Goal: Task Accomplishment & Management: Contribute content

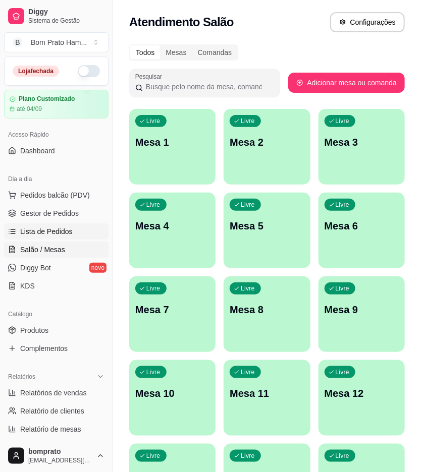
scroll to position [29, 0]
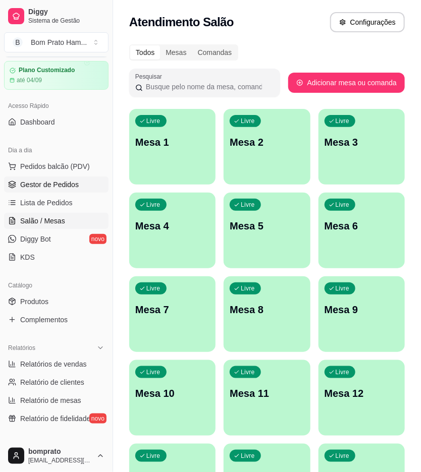
click at [80, 185] on link "Gestor de Pedidos" at bounding box center [56, 185] width 104 height 16
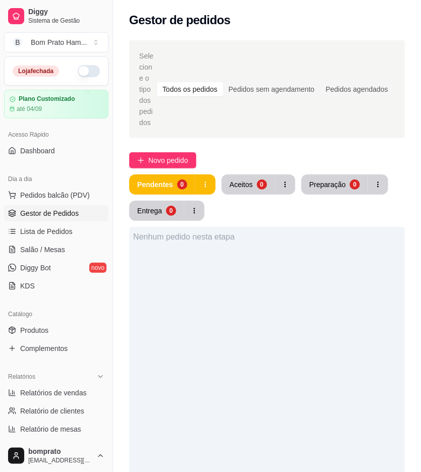
click at [82, 66] on button "button" at bounding box center [89, 71] width 22 height 12
click at [61, 319] on div "Catálogo" at bounding box center [56, 314] width 104 height 16
click at [61, 328] on link "Produtos" at bounding box center [56, 330] width 104 height 16
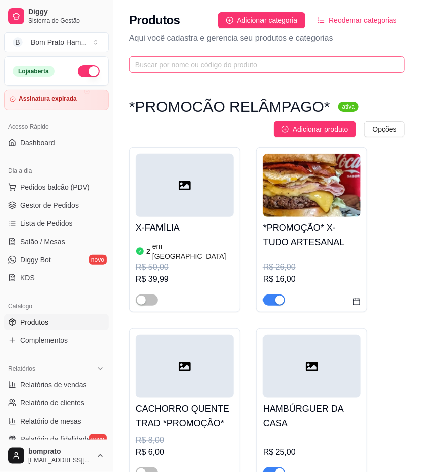
click at [253, 71] on span at bounding box center [266, 64] width 275 height 16
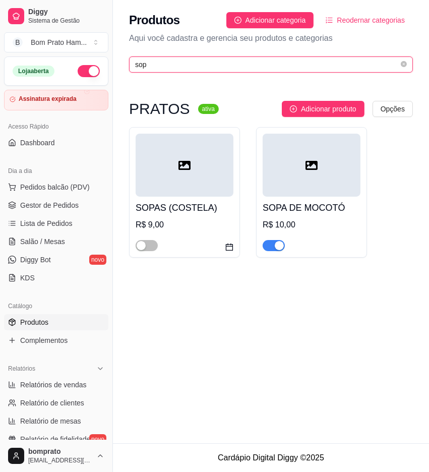
type input "sop"
click at [280, 246] on div "button" at bounding box center [279, 245] width 9 height 9
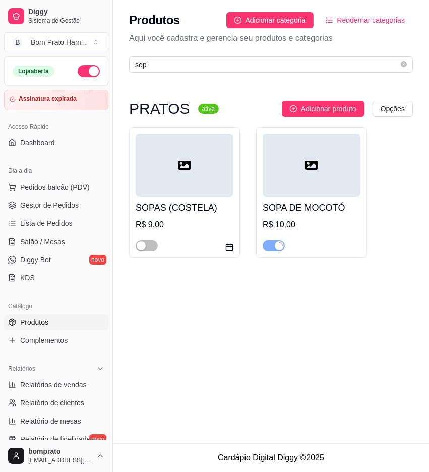
click at [193, 177] on div at bounding box center [185, 165] width 98 height 63
click at [323, 107] on span "Adicionar produto" at bounding box center [328, 108] width 55 height 11
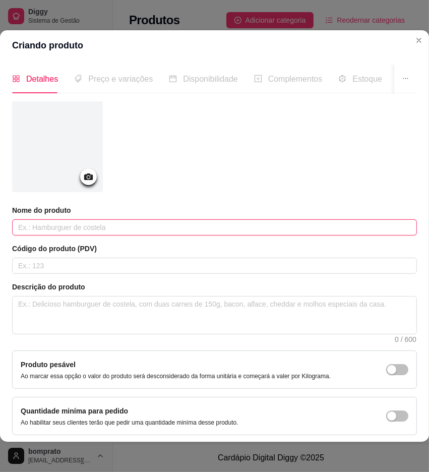
click at [135, 227] on input "text" at bounding box center [214, 227] width 405 height 16
click at [39, 228] on input "SOPA 9CHARQUE C/ FEIJÃO0" at bounding box center [214, 227] width 405 height 16
click at [122, 227] on input "SOPA (CHARQUE C/ FEIJÃO0" at bounding box center [214, 227] width 405 height 16
type input "SOPA (CHARQUE C/ FEIJÃO)"
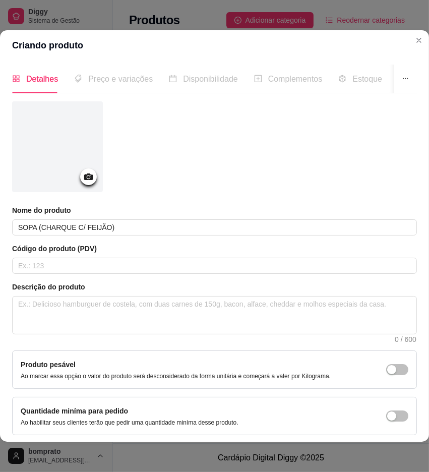
click at [91, 175] on icon at bounding box center [88, 176] width 9 height 7
click at [88, 179] on icon at bounding box center [89, 177] width 12 height 12
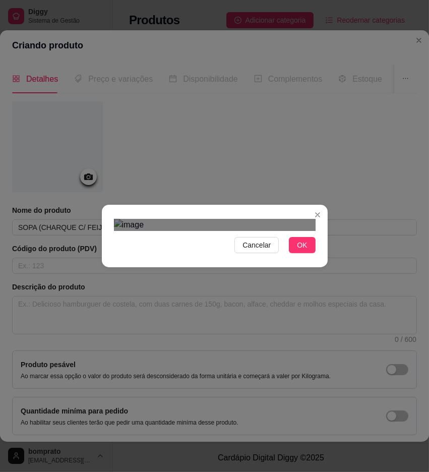
click at [283, 304] on div "Use the arrow keys to move the crop selection area" at bounding box center [214, 395] width 182 height 182
click at [307, 251] on span "OK" at bounding box center [302, 245] width 10 height 11
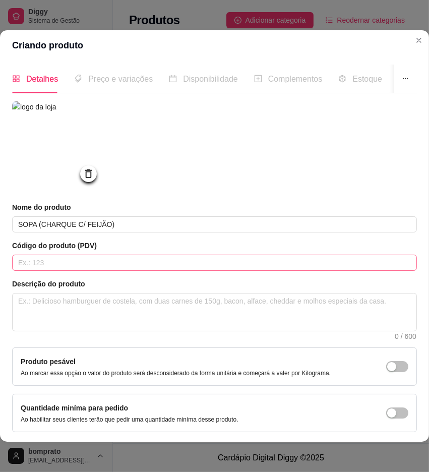
scroll to position [50, 0]
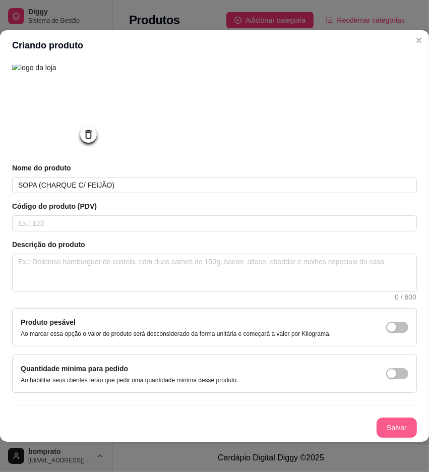
click at [379, 418] on button "Salvar" at bounding box center [397, 428] width 40 height 20
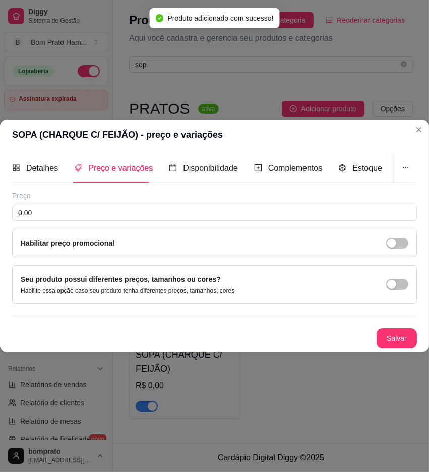
scroll to position [0, 0]
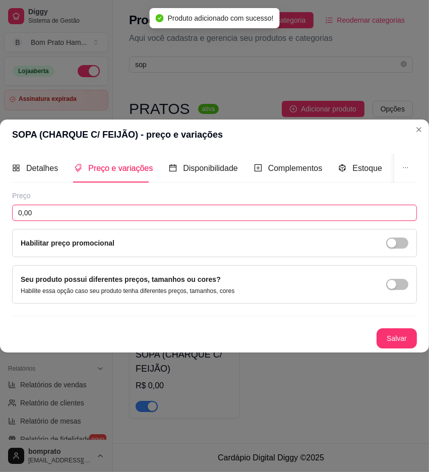
click at [132, 209] on input "0,00" at bounding box center [214, 213] width 405 height 16
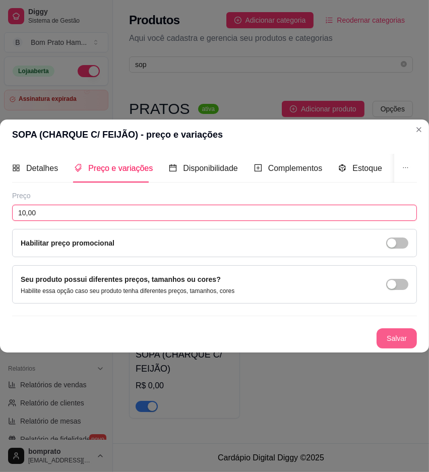
type input "10,00"
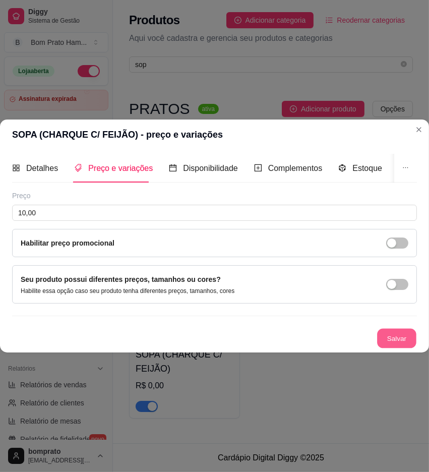
click at [384, 329] on button "Salvar" at bounding box center [396, 339] width 39 height 20
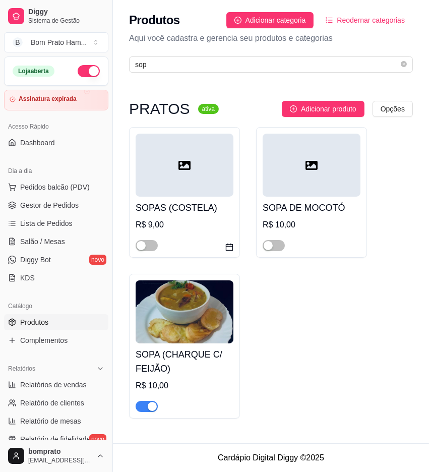
click at [298, 179] on div at bounding box center [312, 165] width 98 height 63
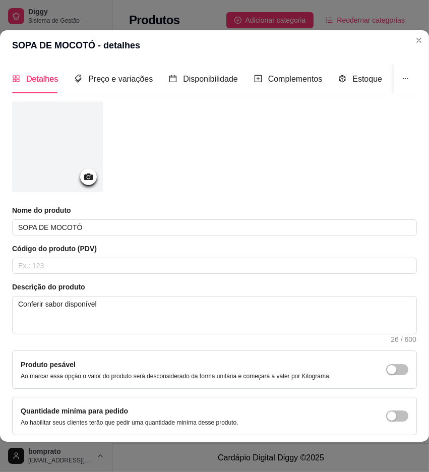
click at [86, 180] on icon at bounding box center [89, 177] width 12 height 12
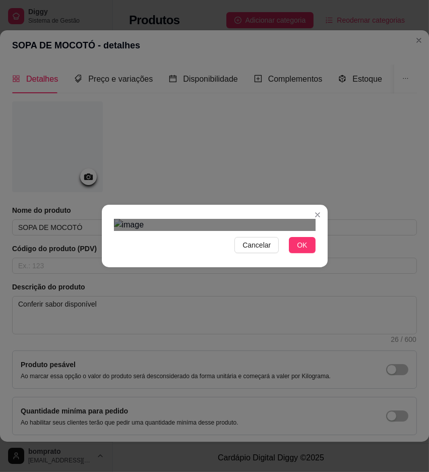
click at [273, 306] on div "Use the arrow keys to move the crop selection area" at bounding box center [214, 397] width 182 height 182
click at [300, 251] on span "OK" at bounding box center [302, 245] width 10 height 11
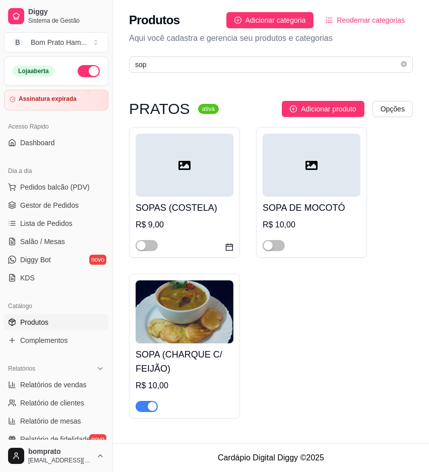
drag, startPoint x: 402, startPoint y: 160, endPoint x: 307, endPoint y: 173, distance: 96.7
click at [397, 160] on div "SOPAS (COSTELA) R$ 9,00 SOPA DE MOCOTÓ R$ 10,00 SOPA (CHARQUE C/ FEIJÃO) R$ 10,…" at bounding box center [271, 273] width 284 height 292
click at [69, 210] on link "Gestor de Pedidos" at bounding box center [56, 205] width 104 height 16
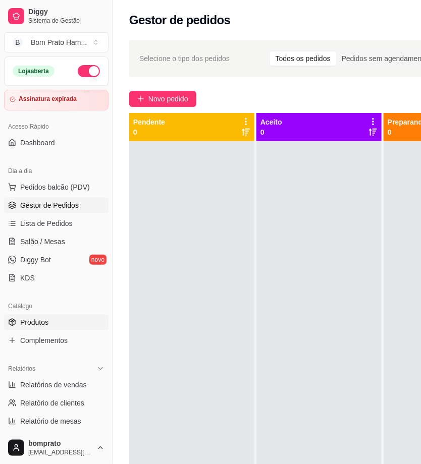
click at [67, 327] on link "Produtos" at bounding box center [56, 322] width 104 height 16
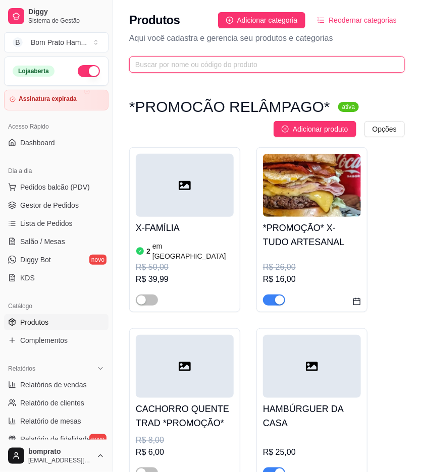
click at [229, 65] on input "text" at bounding box center [262, 64] width 255 height 11
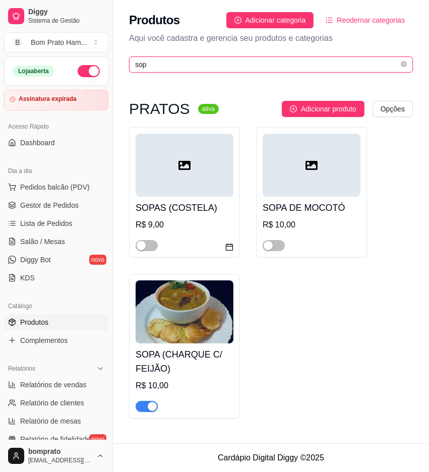
type input "sop"
click at [276, 144] on div at bounding box center [312, 165] width 98 height 63
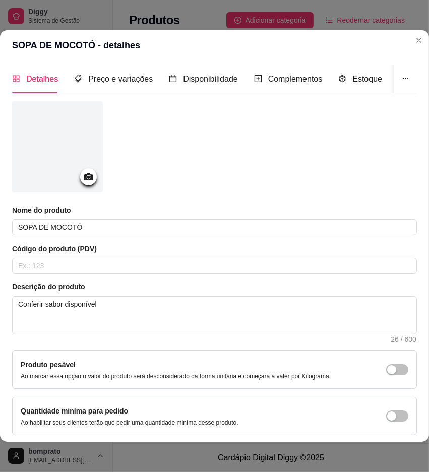
click at [95, 174] on div at bounding box center [88, 176] width 17 height 17
click at [86, 180] on icon at bounding box center [89, 177] width 12 height 12
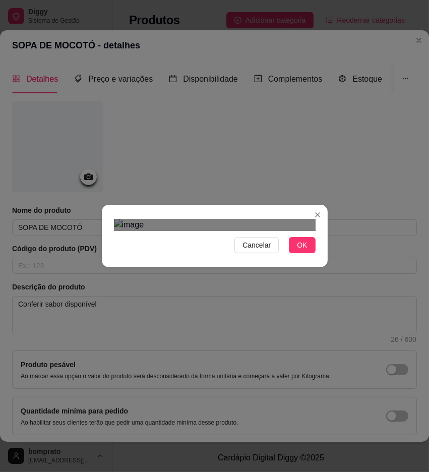
click at [305, 231] on div at bounding box center [215, 225] width 202 height 12
click at [270, 331] on div "Use the arrow keys to move the crop selection area" at bounding box center [214, 397] width 182 height 182
click at [308, 253] on button "OK" at bounding box center [302, 245] width 26 height 16
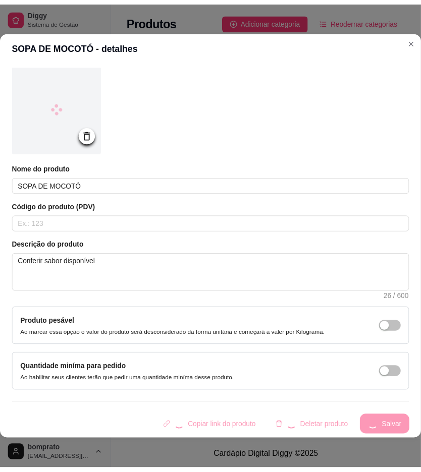
scroll to position [50, 0]
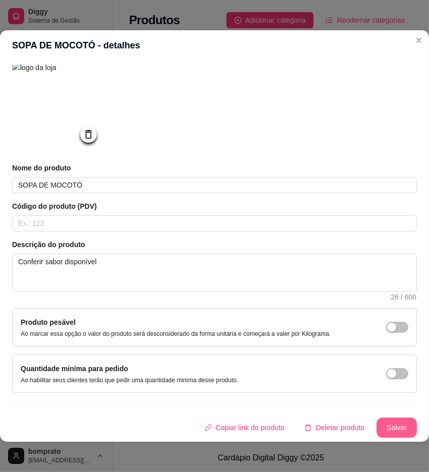
click at [379, 420] on button "Salvar" at bounding box center [397, 428] width 40 height 20
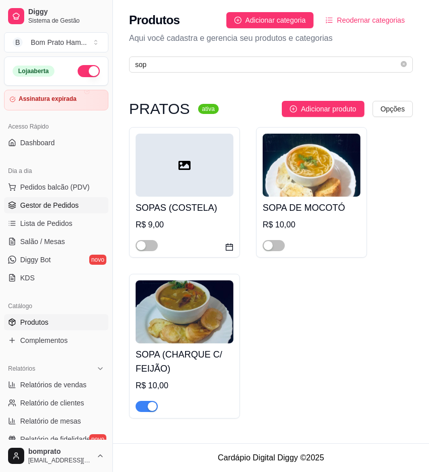
click at [54, 204] on span "Gestor de Pedidos" at bounding box center [49, 205] width 59 height 10
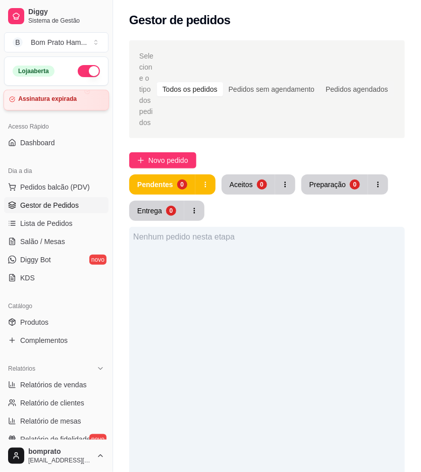
click at [80, 102] on div "Assinatura expirada" at bounding box center [56, 99] width 94 height 8
